Goal: Navigation & Orientation: Find specific page/section

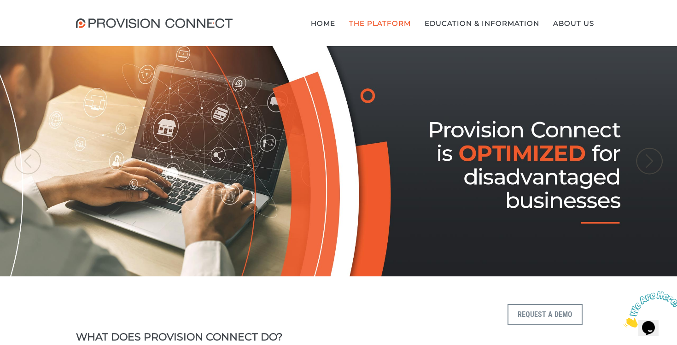
click at [0, 0] on link "Supplier Connect" at bounding box center [0, 0] width 0 height 0
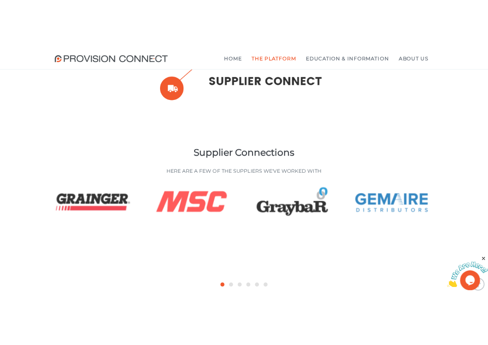
scroll to position [467, 0]
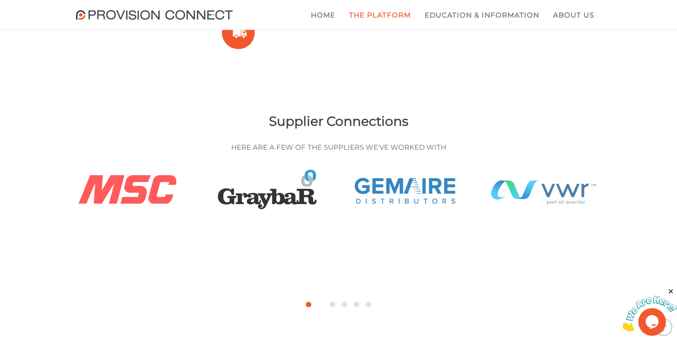
click at [320, 304] on div at bounding box center [321, 304] width 6 height 6
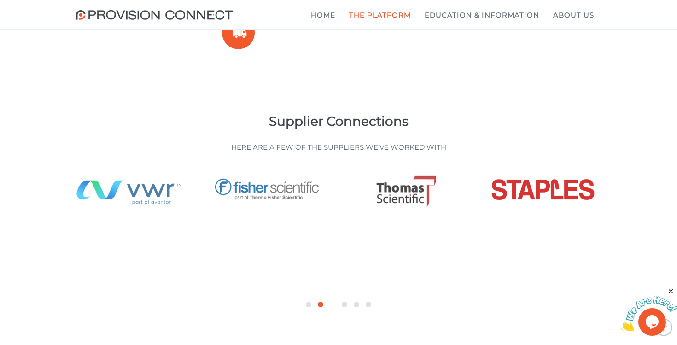
click at [333, 305] on div at bounding box center [333, 304] width 6 height 6
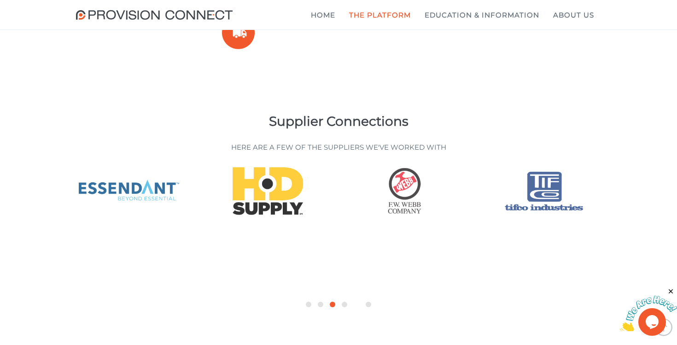
click at [356, 304] on div at bounding box center [356, 304] width 6 height 6
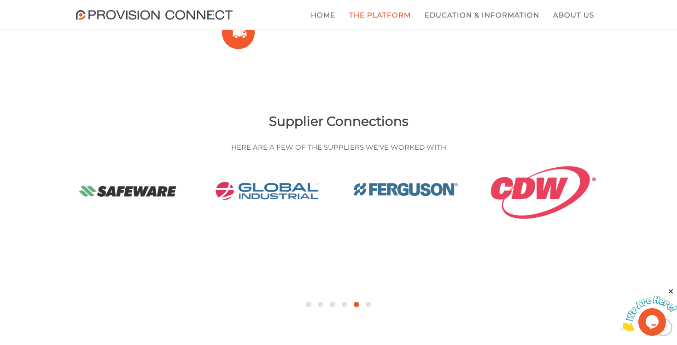
click at [342, 310] on div "Supplier Connections Here are a few of the Suppliers we've worked with" at bounding box center [338, 212] width 677 height 250
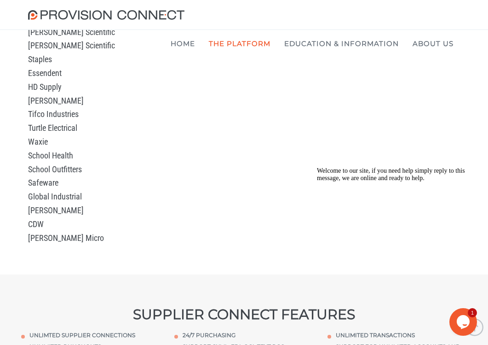
scroll to position [1056, 0]
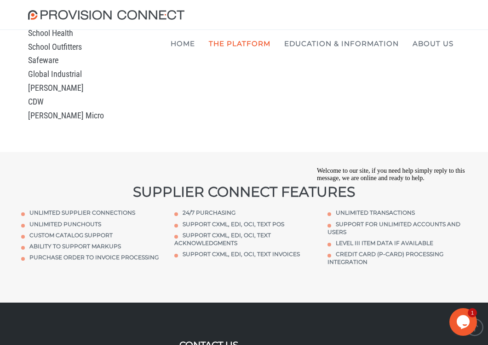
click at [0, 0] on b "Suppliers We Have Worked With" at bounding box center [0, 0] width 0 height 0
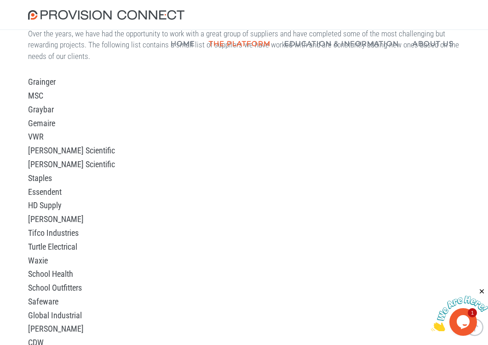
scroll to position [336, 0]
